Goal: Use online tool/utility: Utilize a website feature to perform a specific function

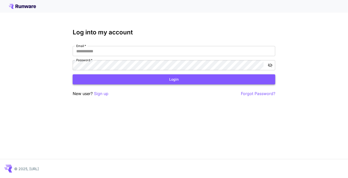
type input "**********"
click at [163, 77] on button "Login" at bounding box center [174, 79] width 202 height 10
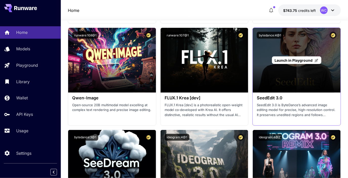
scroll to position [911, 0]
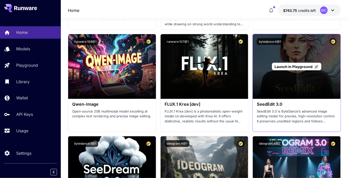
click at [274, 72] on div "Launch in Playground" at bounding box center [297, 66] width 88 height 65
click at [279, 66] on span "Launch in Playground" at bounding box center [294, 67] width 38 height 4
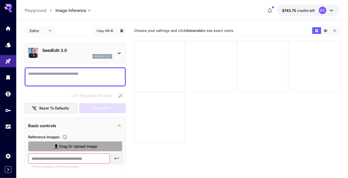
click at [58, 146] on icon at bounding box center [56, 146] width 6 height 6
click at [0, 0] on input "Drag or upload image" at bounding box center [0, 0] width 0 height 0
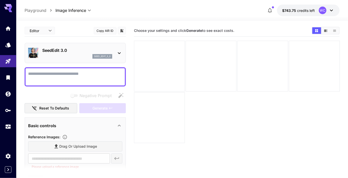
type input "**********"
click at [73, 78] on textarea "Negative Prompt" at bounding box center [75, 77] width 94 height 12
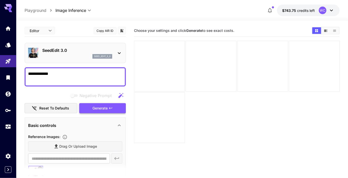
type textarea "**********"
click at [116, 105] on button "Generate" at bounding box center [102, 108] width 47 height 10
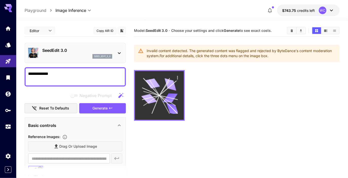
click at [175, 102] on icon at bounding box center [159, 95] width 37 height 37
click at [178, 75] on icon "Actions" at bounding box center [177, 77] width 5 height 5
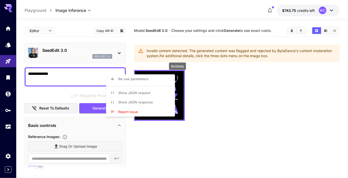
click at [151, 100] on span "Show JSON response" at bounding box center [135, 102] width 35 height 4
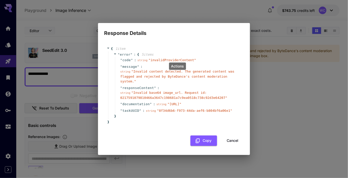
click at [261, 72] on div "Response Details { 1 item " error " : { 5 item s " code " : string " invalidPro…" at bounding box center [174, 89] width 348 height 178
click at [229, 149] on div "{ 1 item " error " : { 5 item s " code " : string " invalidProviderContent " " …" at bounding box center [174, 95] width 140 height 109
click at [231, 145] on button "Cancel" at bounding box center [232, 141] width 23 height 10
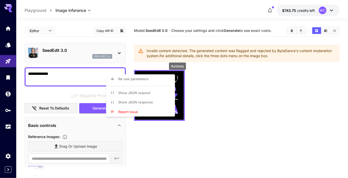
click at [174, 134] on div at bounding box center [174, 89] width 348 height 178
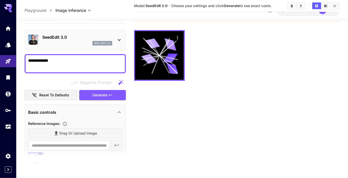
click at [83, 46] on div "SeedEdit 3.0 seed_edit_3_0" at bounding box center [75, 39] width 94 height 15
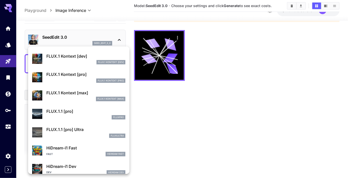
scroll to position [330, 0]
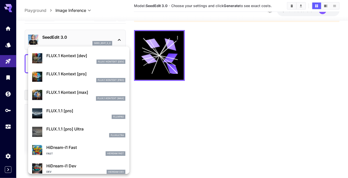
click at [78, 54] on p "FLUX.1 Kontext [dev]" at bounding box center [85, 56] width 79 height 6
type input "***"
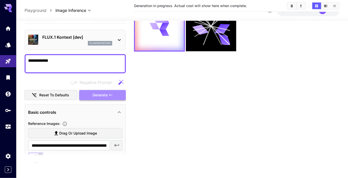
click at [110, 94] on icon "button" at bounding box center [110, 95] width 3 height 2
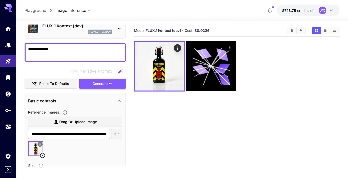
scroll to position [25, 0]
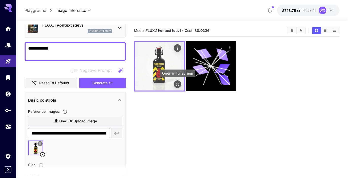
click at [175, 84] on icon "Open in fullscreen" at bounding box center [177, 84] width 5 height 5
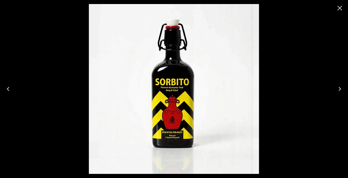
click at [340, 9] on icon "Close" at bounding box center [339, 8] width 5 height 5
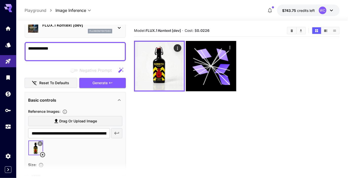
scroll to position [0, 0]
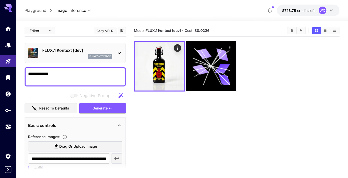
click at [74, 54] on div "fluxkontextdev" at bounding box center [77, 56] width 70 height 5
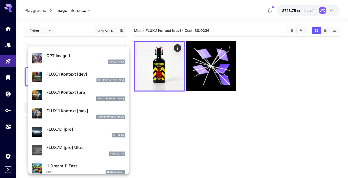
scroll to position [316, 0]
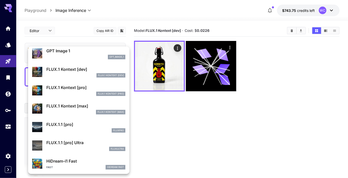
click at [82, 90] on p "FLUX.1 Kontext [pro]" at bounding box center [85, 88] width 79 height 6
type input "**********"
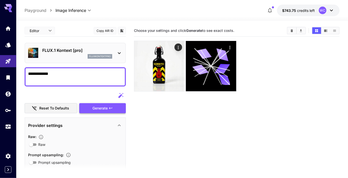
click at [98, 108] on span "Generate" at bounding box center [99, 108] width 15 height 6
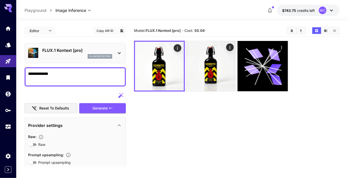
click at [66, 57] on div "fluxkontextpro" at bounding box center [77, 56] width 70 height 5
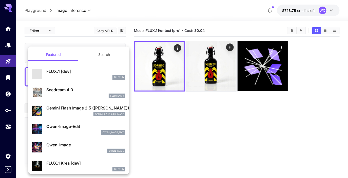
click at [73, 112] on div "gemini_2_5_flash_image" at bounding box center [85, 114] width 79 height 5
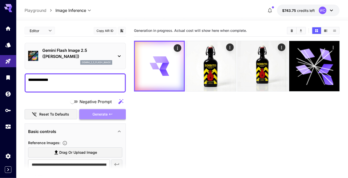
click at [96, 115] on span "Generate" at bounding box center [99, 114] width 15 height 6
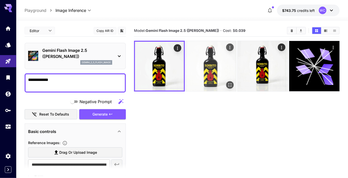
click at [205, 82] on img at bounding box center [211, 66] width 50 height 50
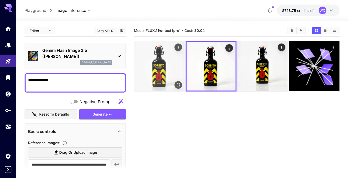
click at [158, 86] on img at bounding box center [159, 66] width 50 height 50
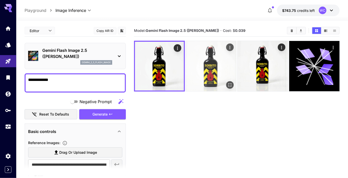
click at [210, 68] on img at bounding box center [211, 66] width 50 height 50
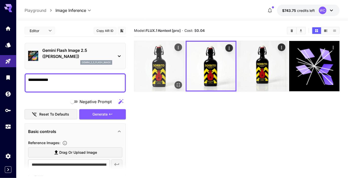
click at [149, 84] on img at bounding box center [159, 66] width 50 height 50
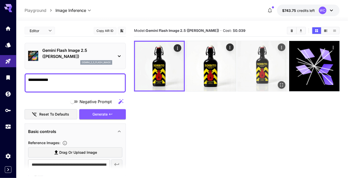
click at [253, 79] on img at bounding box center [262, 66] width 50 height 50
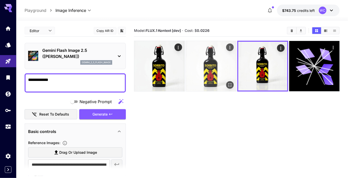
click at [196, 81] on img at bounding box center [211, 66] width 50 height 50
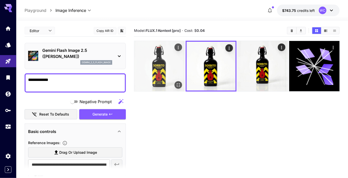
click at [163, 80] on img at bounding box center [159, 66] width 50 height 50
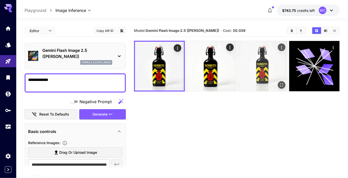
click at [259, 77] on img at bounding box center [262, 66] width 50 height 50
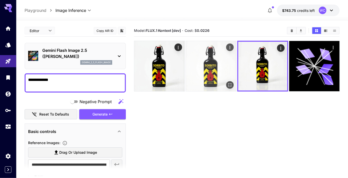
click at [198, 71] on img at bounding box center [211, 66] width 50 height 50
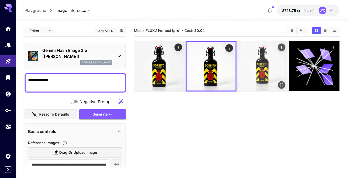
click at [257, 75] on img at bounding box center [262, 66] width 50 height 50
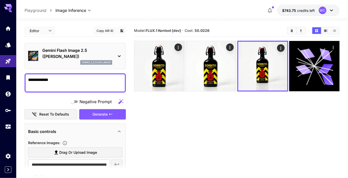
click at [250, 115] on section "Model: FLUX.1 Kontext [dev] · Cost: $ 0.0226" at bounding box center [237, 114] width 206 height 178
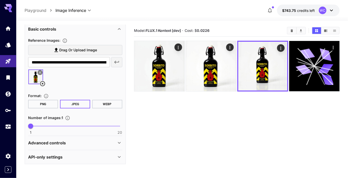
scroll to position [99, 0]
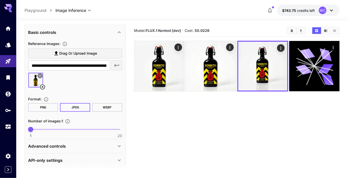
click at [32, 81] on img at bounding box center [35, 80] width 15 height 15
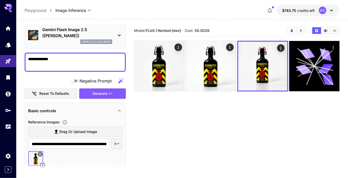
scroll to position [0, 0]
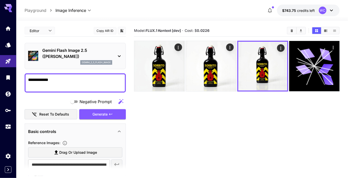
click at [92, 150] on span "Drag or upload image" at bounding box center [78, 153] width 38 height 6
click at [0, 0] on input "Drag or upload image" at bounding box center [0, 0] width 0 height 0
type input "**********"
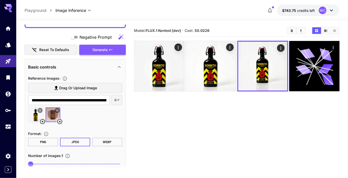
scroll to position [77, 0]
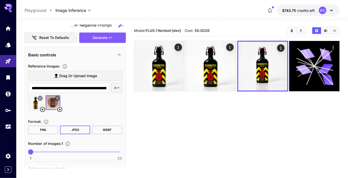
click at [42, 110] on icon at bounding box center [42, 110] width 6 height 6
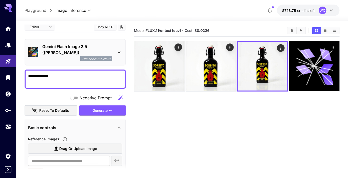
scroll to position [0, 0]
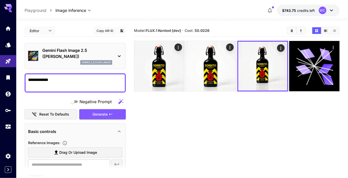
click at [79, 76] on div "**********" at bounding box center [75, 82] width 101 height 19
click at [78, 83] on textarea "**********" at bounding box center [75, 83] width 94 height 12
paste textarea "**********"
type textarea "**********"
click at [72, 53] on p "Gemini Flash Image 2.5 ([PERSON_NAME])" at bounding box center [77, 53] width 70 height 12
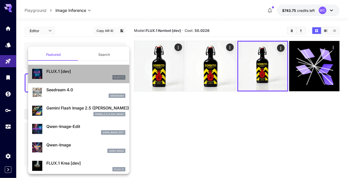
click at [76, 76] on div "FLUX.1 D" at bounding box center [85, 77] width 79 height 5
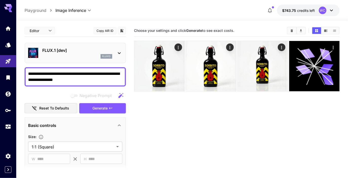
click at [73, 59] on div "FLUX.1 [dev] flux1d" at bounding box center [75, 52] width 94 height 15
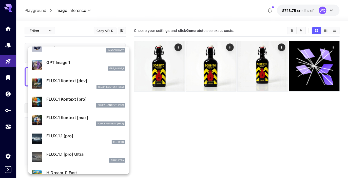
scroll to position [305, 0]
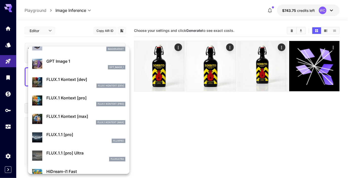
click at [78, 84] on div "FLUX.1 Kontext [dev]" at bounding box center [85, 86] width 79 height 5
type input "****"
type input "***"
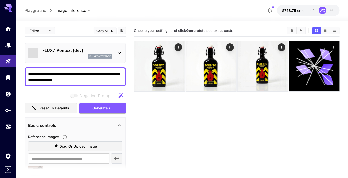
type input "*******"
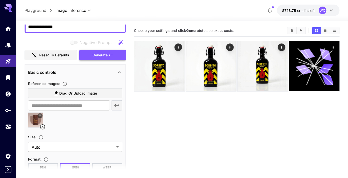
scroll to position [55, 0]
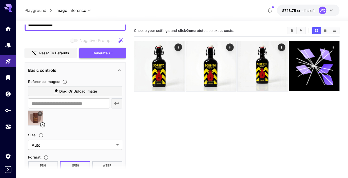
click at [106, 53] on span "Generate" at bounding box center [99, 53] width 15 height 6
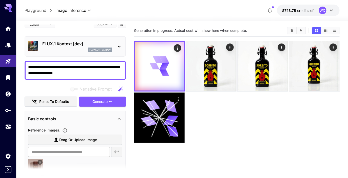
scroll to position [0, 0]
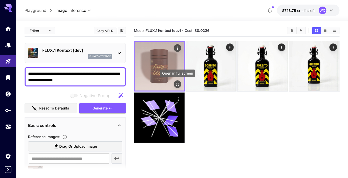
click at [178, 87] on icon "Open in fullscreen" at bounding box center [177, 84] width 5 height 5
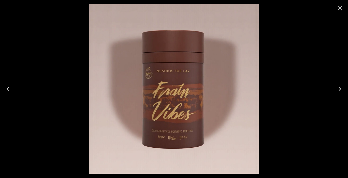
click at [342, 8] on icon "Close" at bounding box center [340, 8] width 8 height 8
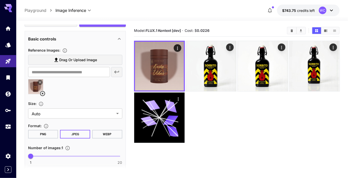
scroll to position [90, 0]
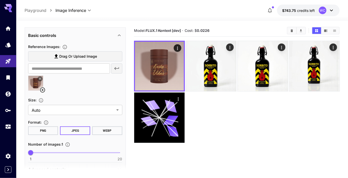
type input "*"
click at [56, 150] on span "1 20 1" at bounding box center [75, 153] width 89 height 8
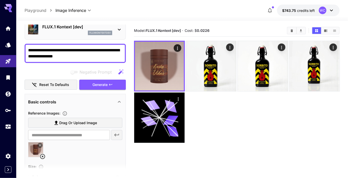
scroll to position [0, 0]
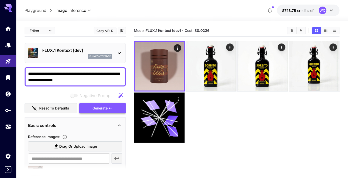
click at [99, 107] on span "Generate" at bounding box center [99, 108] width 15 height 6
